Goal: Task Accomplishment & Management: Use online tool/utility

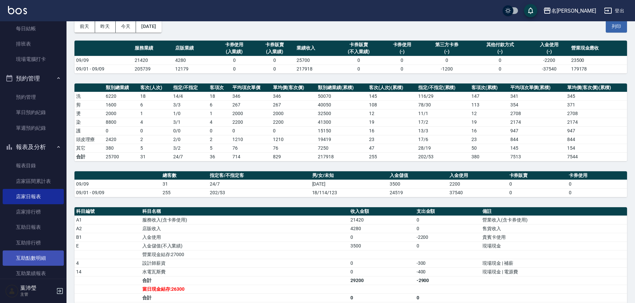
scroll to position [166, 0]
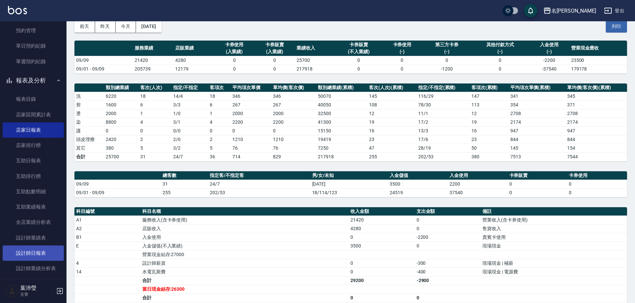
click at [50, 252] on link "設計師日報表" at bounding box center [33, 253] width 61 height 15
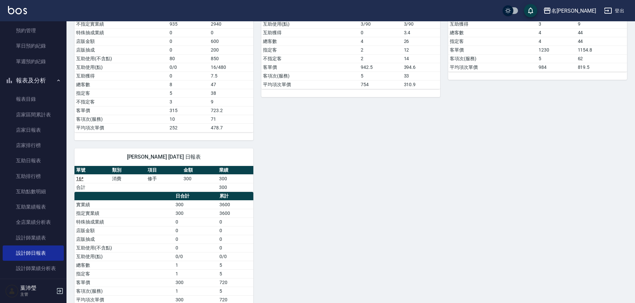
scroll to position [468, 0]
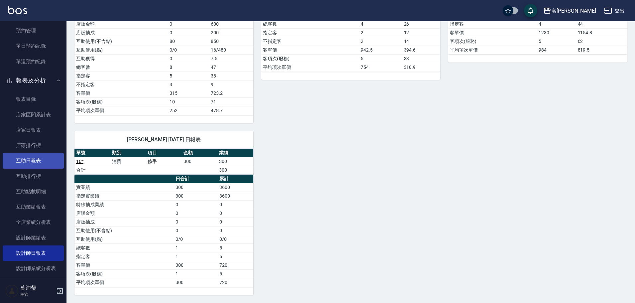
click at [41, 164] on link "互助日報表" at bounding box center [33, 160] width 61 height 15
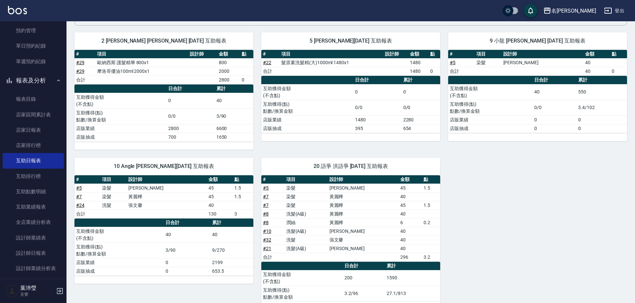
scroll to position [67, 0]
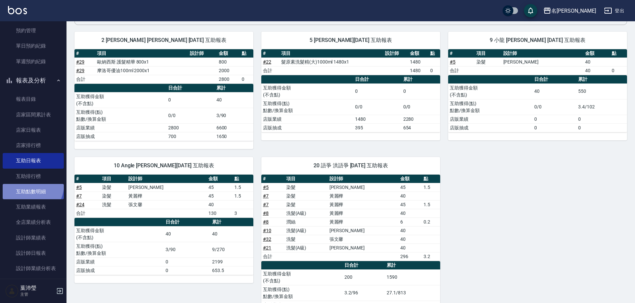
click at [26, 184] on link "互助點數明細" at bounding box center [33, 191] width 61 height 15
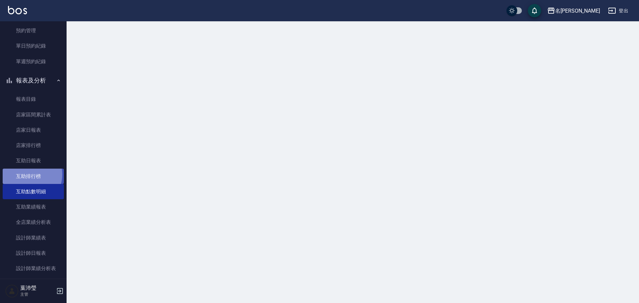
click at [28, 174] on link "互助排行榜" at bounding box center [33, 176] width 61 height 15
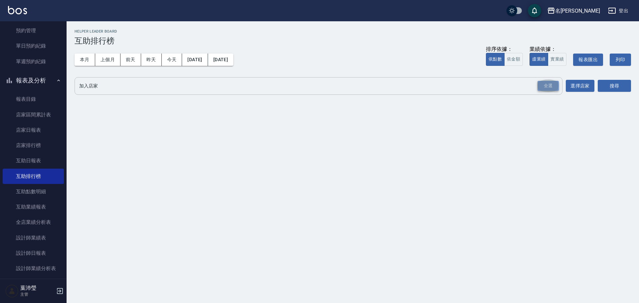
click at [554, 84] on div "全選" at bounding box center [547, 86] width 21 height 10
click at [609, 82] on button "搜尋" at bounding box center [614, 86] width 33 height 12
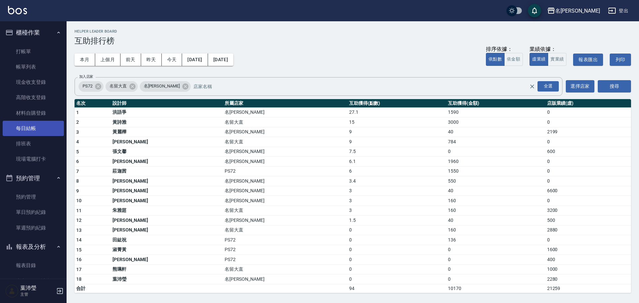
click at [27, 133] on link "每日結帳" at bounding box center [33, 128] width 61 height 15
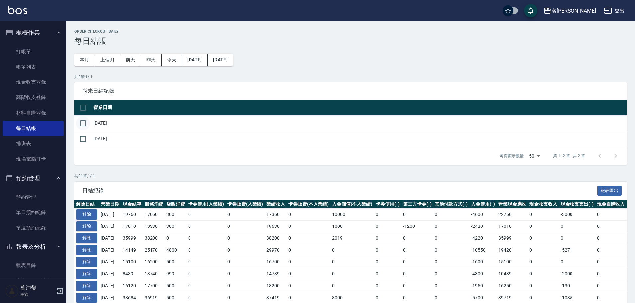
click at [86, 127] on input "checkbox" at bounding box center [83, 123] width 14 height 14
checkbox input "true"
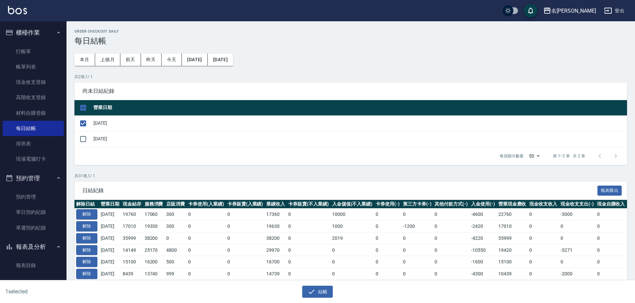
drag, startPoint x: 83, startPoint y: 143, endPoint x: 94, endPoint y: 139, distance: 12.5
click at [83, 143] on input "checkbox" at bounding box center [83, 139] width 14 height 14
checkbox input "true"
click at [328, 287] on button "結帳" at bounding box center [317, 292] width 31 height 12
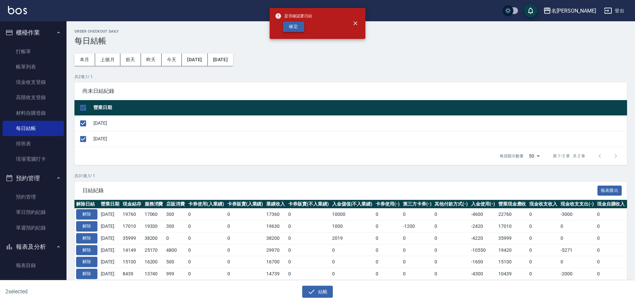
click at [294, 30] on button "確定" at bounding box center [293, 27] width 21 height 10
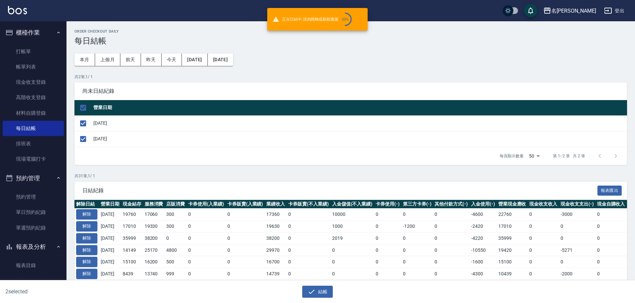
checkbox input "false"
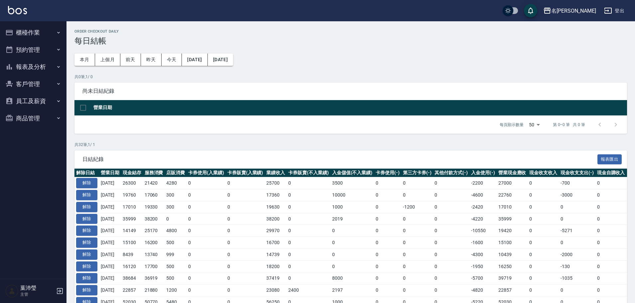
drag, startPoint x: 35, startPoint y: 37, endPoint x: 25, endPoint y: 54, distance: 19.7
click at [34, 37] on button "櫃檯作業" at bounding box center [33, 32] width 61 height 17
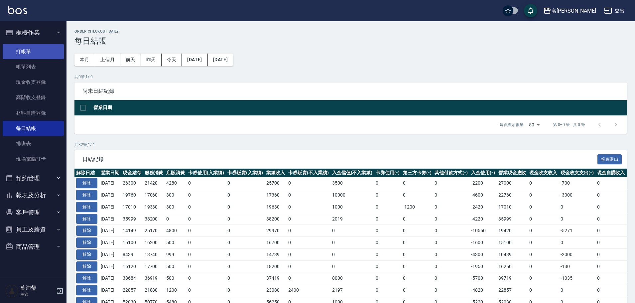
click at [52, 51] on link "打帳單" at bounding box center [33, 51] width 61 height 15
